Goal: Task Accomplishment & Management: Use online tool/utility

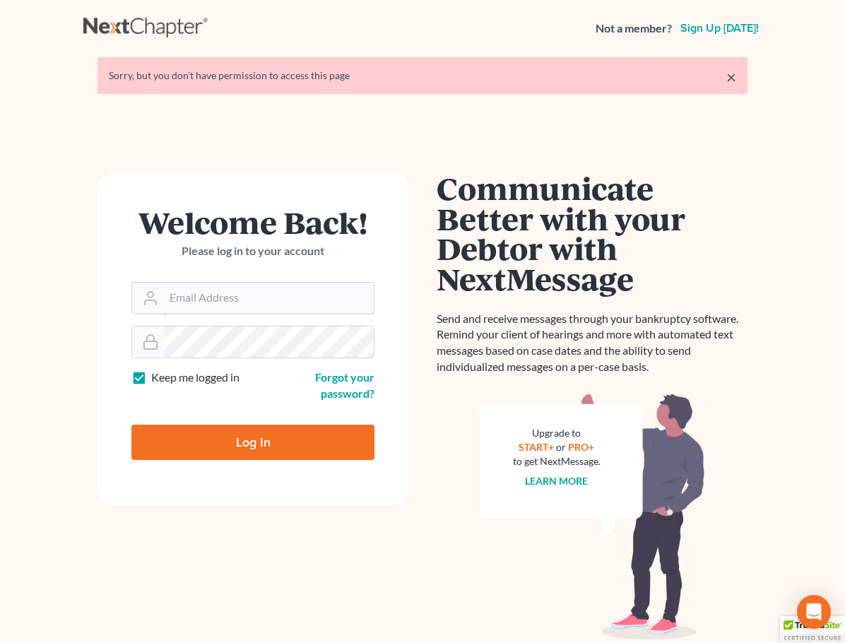
type input "[EMAIL_ADDRESS][DOMAIN_NAME]"
click at [241, 430] on input "Log In" at bounding box center [252, 442] width 243 height 35
type input "Thinking..."
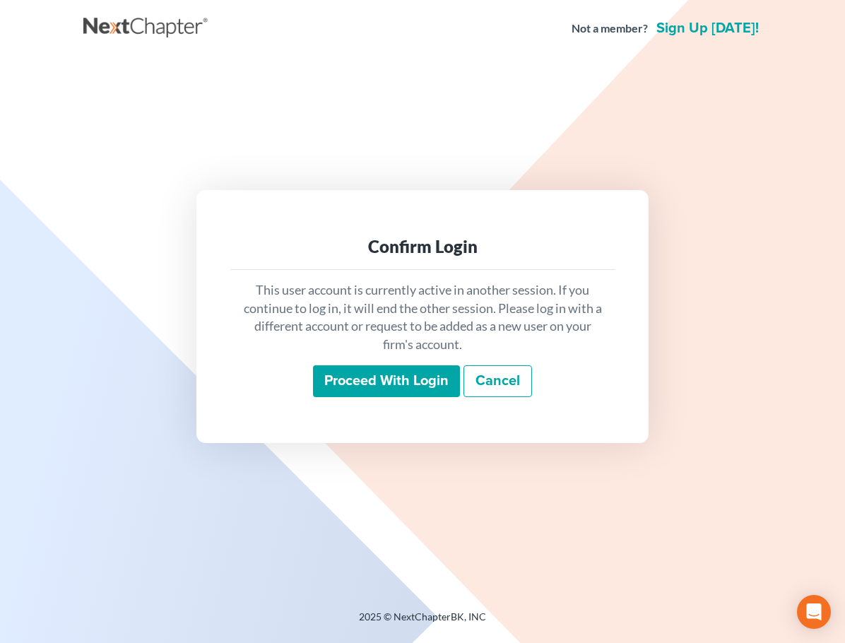
click at [377, 378] on input "Proceed with login" at bounding box center [386, 381] width 147 height 33
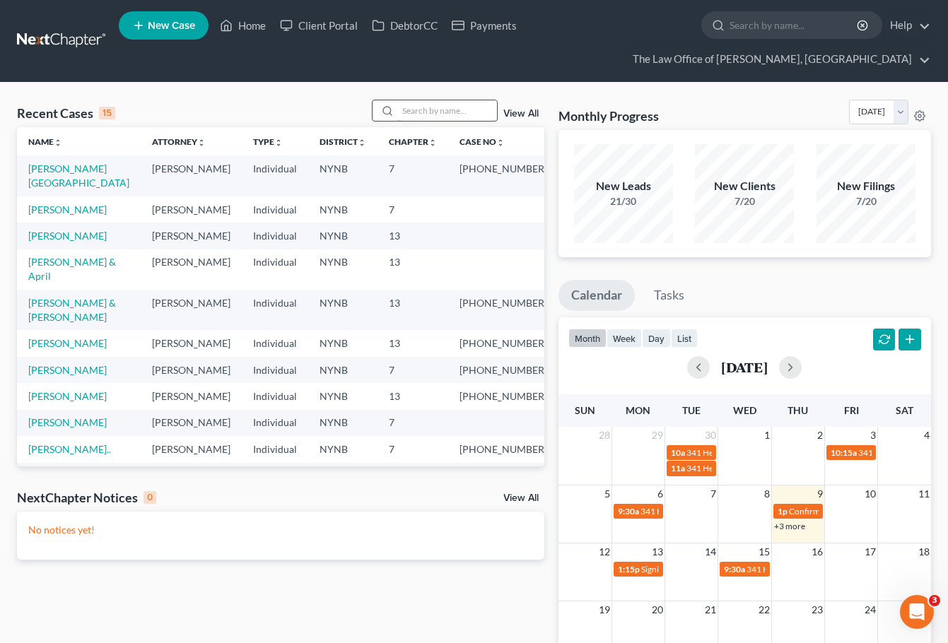
click at [447, 103] on input "search" at bounding box center [447, 110] width 99 height 20
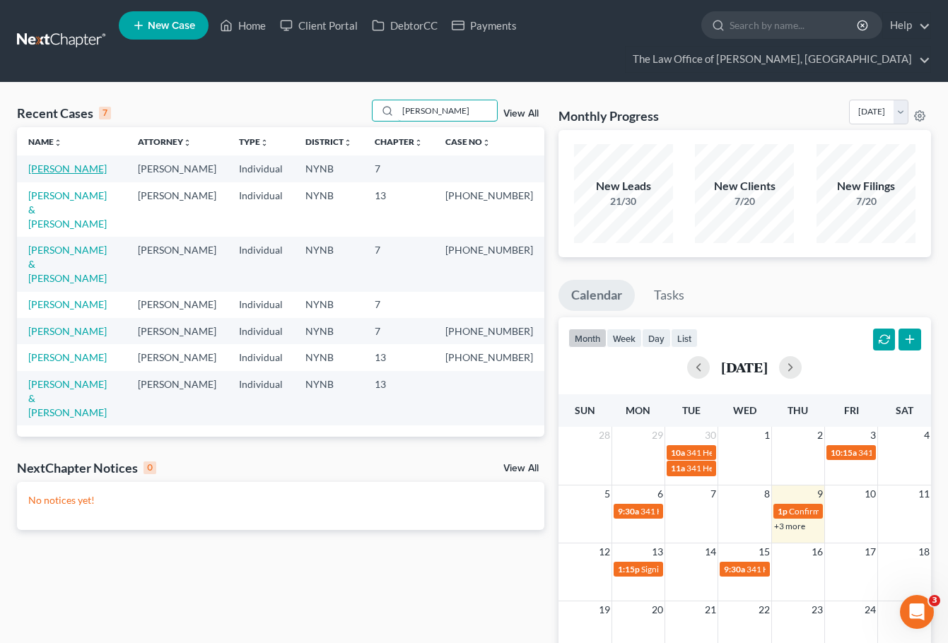
type input "[PERSON_NAME]"
click at [66, 169] on link "[PERSON_NAME]" at bounding box center [67, 169] width 78 height 12
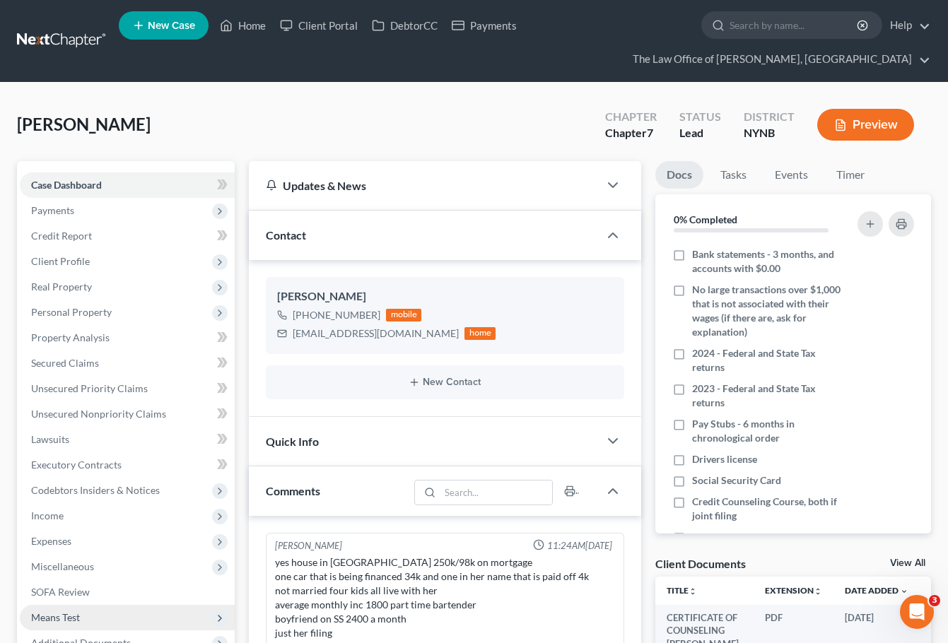
scroll to position [495, 0]
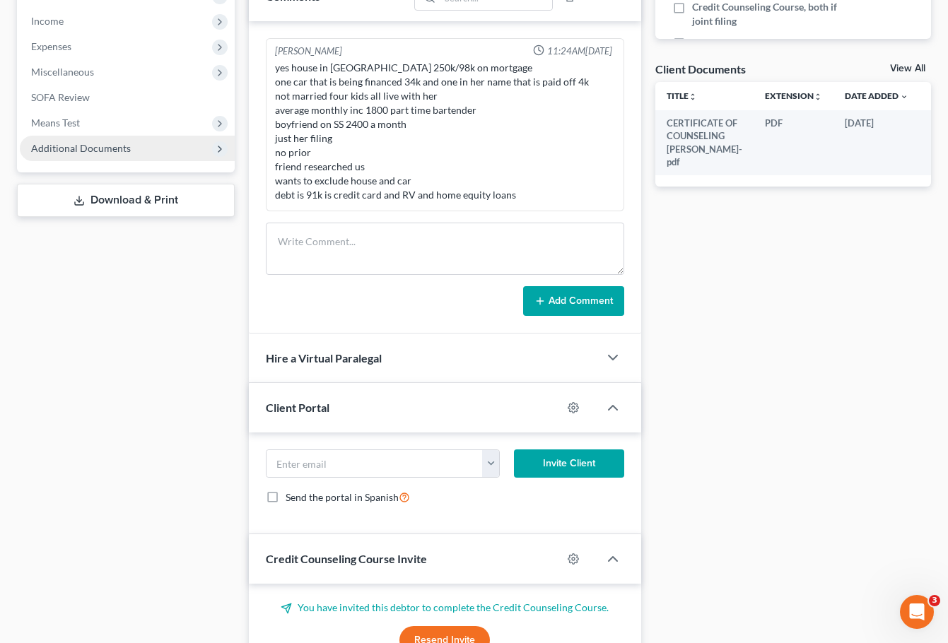
click at [65, 141] on span "Additional Documents" at bounding box center [127, 148] width 215 height 25
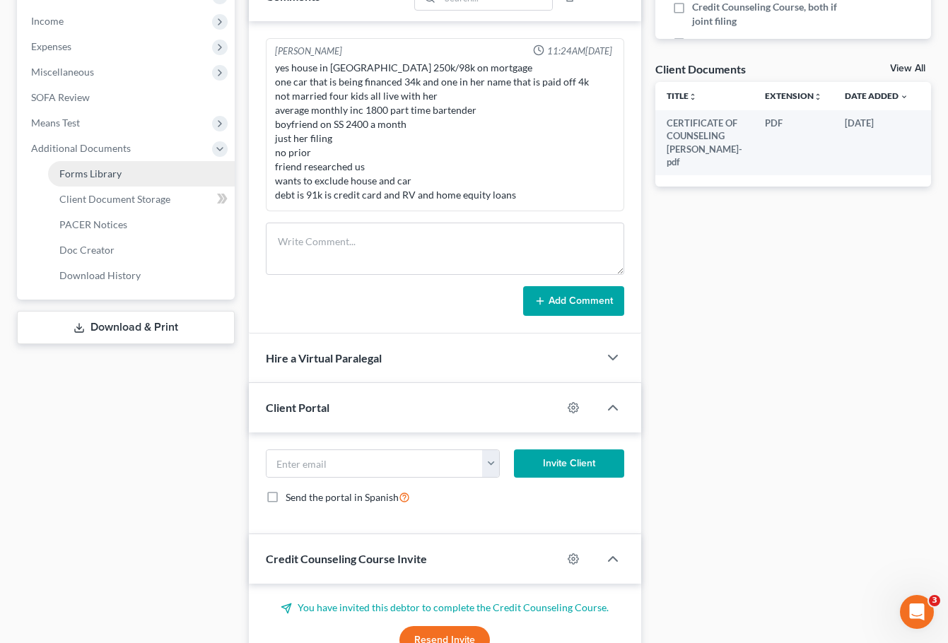
scroll to position [967, 0]
click at [137, 201] on span "Client Document Storage" at bounding box center [114, 199] width 111 height 12
